Goal: Transaction & Acquisition: Purchase product/service

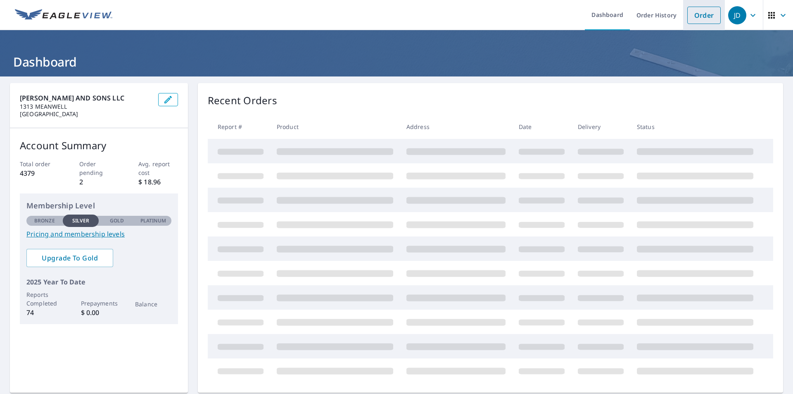
click at [348, 15] on link "Order" at bounding box center [703, 15] width 33 height 17
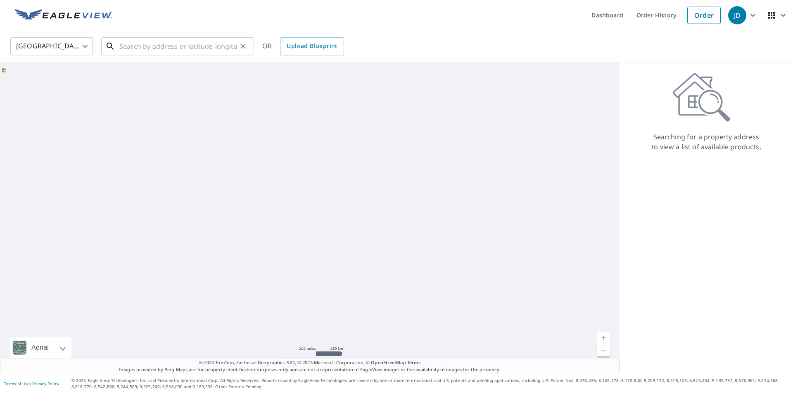
click at [207, 49] on input "text" at bounding box center [178, 46] width 118 height 23
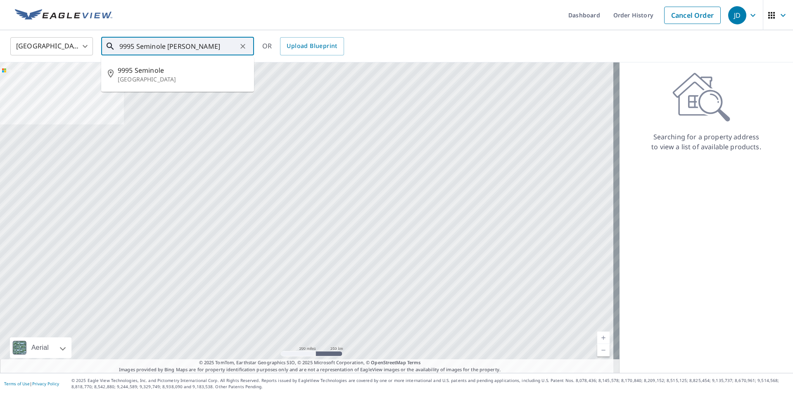
type input "9995 Seminole [PERSON_NAME]"
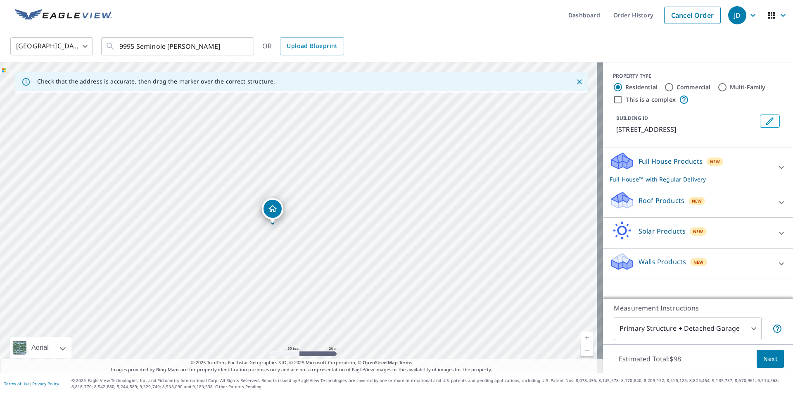
click at [348, 203] on div at bounding box center [782, 203] width 20 height 20
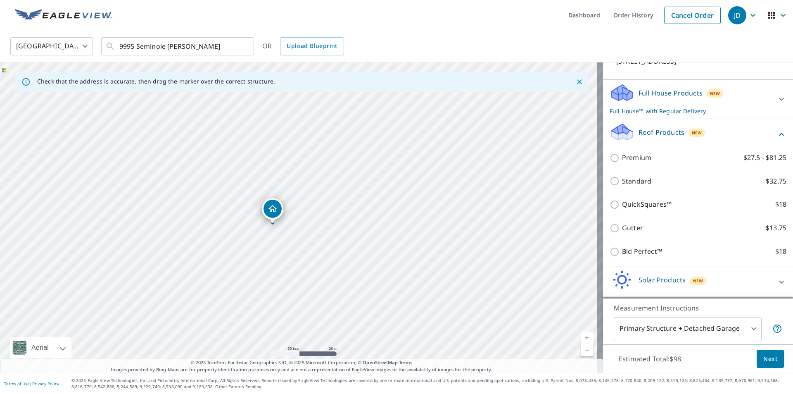
scroll to position [83, 0]
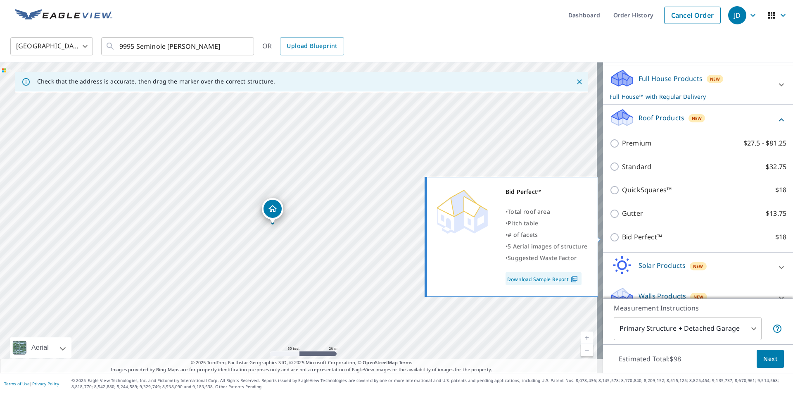
click at [348, 237] on input "Bid Perfect™ $18" at bounding box center [616, 237] width 12 height 10
checkbox input "true"
checkbox input "false"
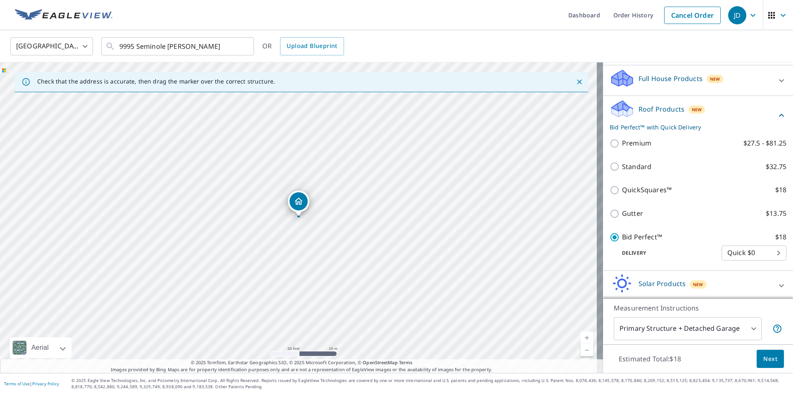
click at [348, 356] on button "Next" at bounding box center [770, 358] width 27 height 19
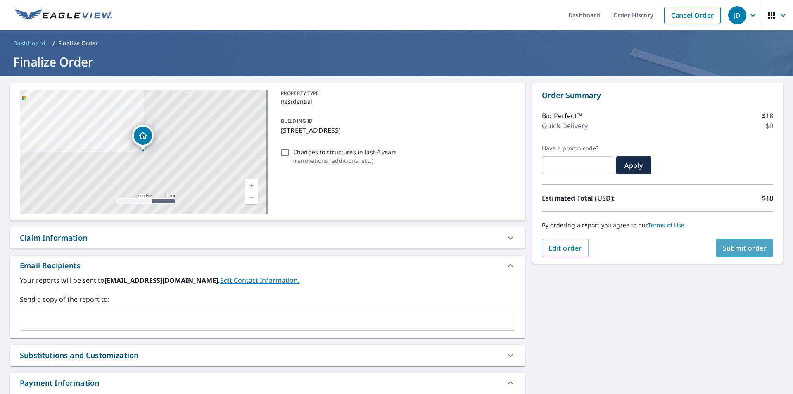
click at [348, 247] on span "Submit order" at bounding box center [745, 247] width 44 height 9
checkbox input "true"
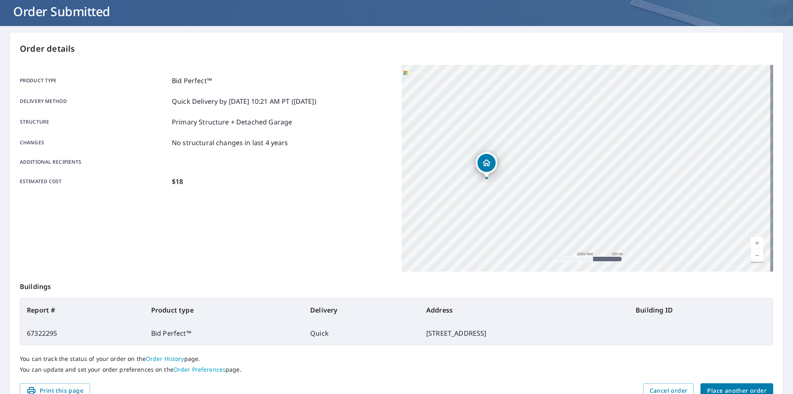
scroll to position [83, 0]
